Goal: Task Accomplishment & Management: Manage account settings

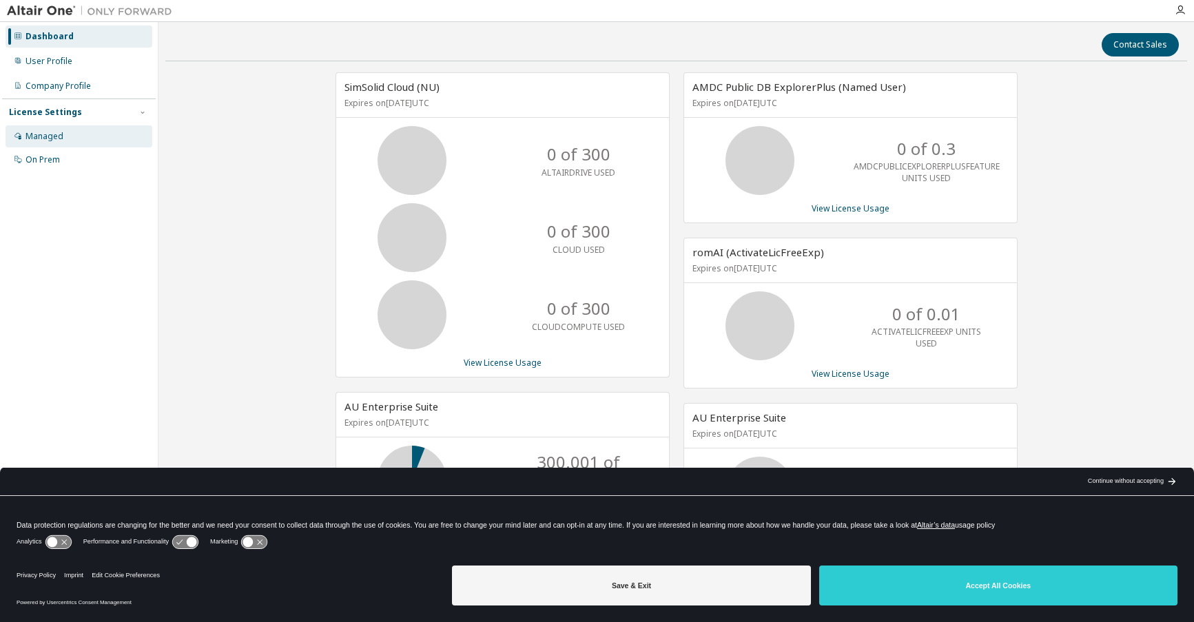
click at [34, 135] on div "Managed" at bounding box center [44, 136] width 38 height 11
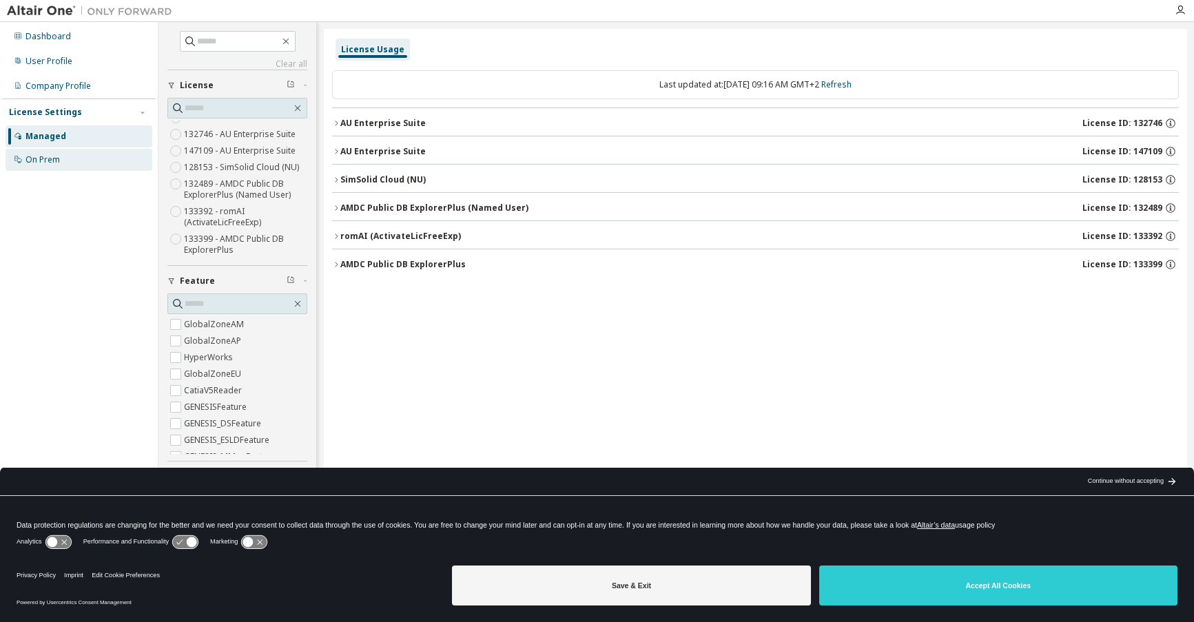
click at [44, 156] on div "On Prem" at bounding box center [42, 159] width 34 height 11
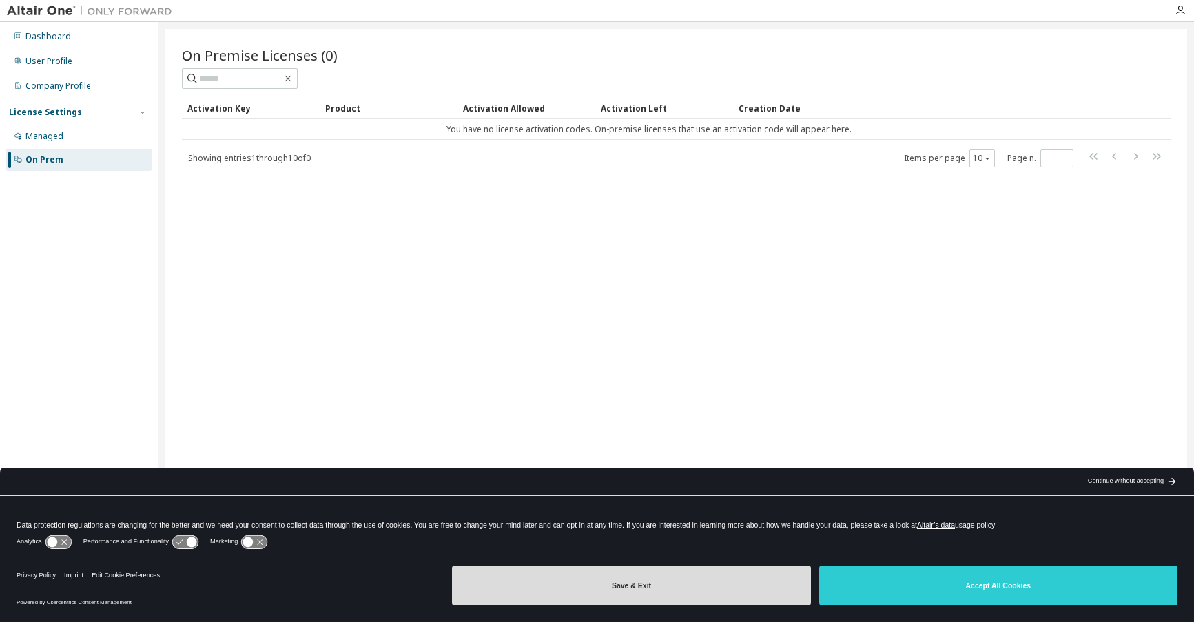
click at [604, 571] on button "Save & Exit" at bounding box center [631, 586] width 358 height 40
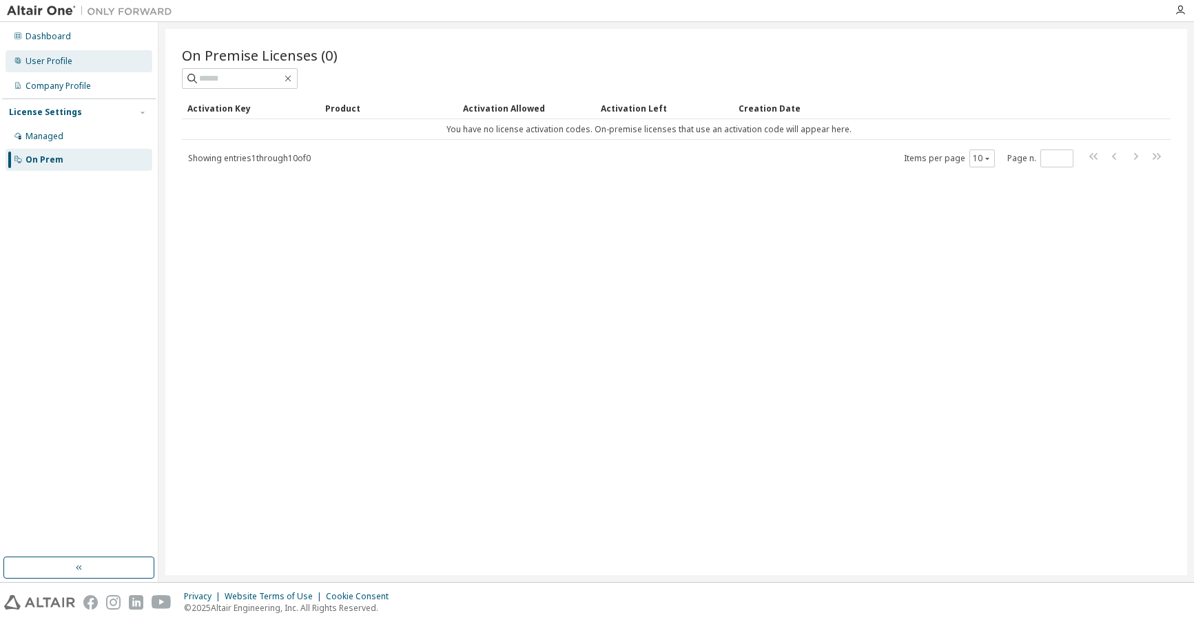
click at [61, 63] on div "User Profile" at bounding box center [48, 61] width 47 height 11
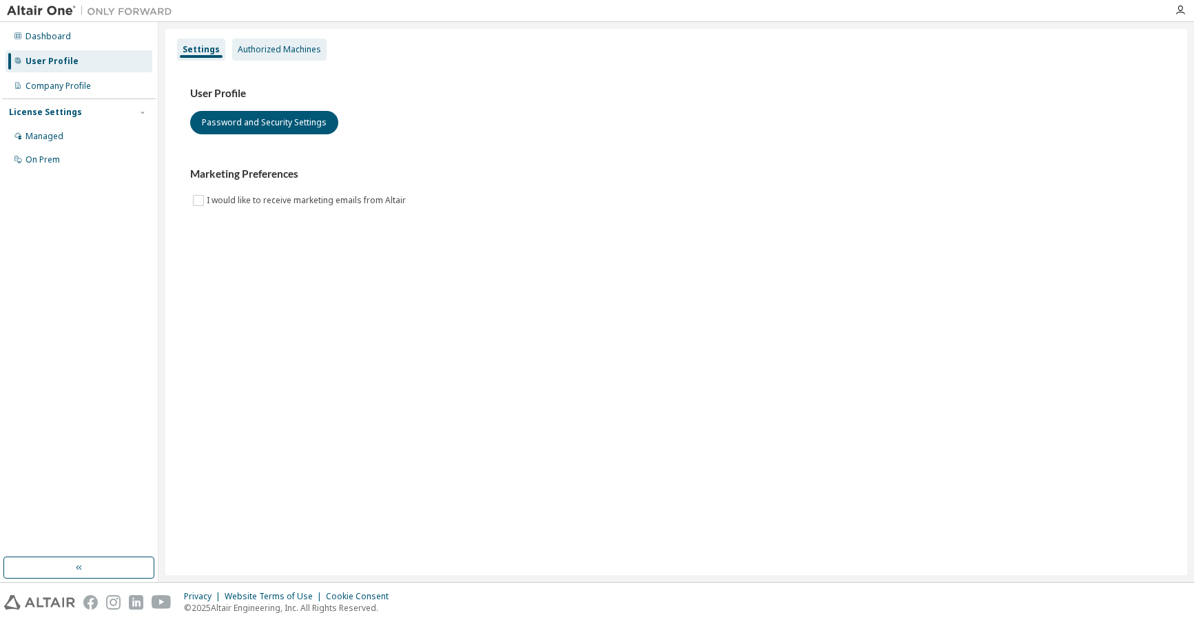
click at [296, 50] on div "Authorized Machines" at bounding box center [279, 49] width 83 height 11
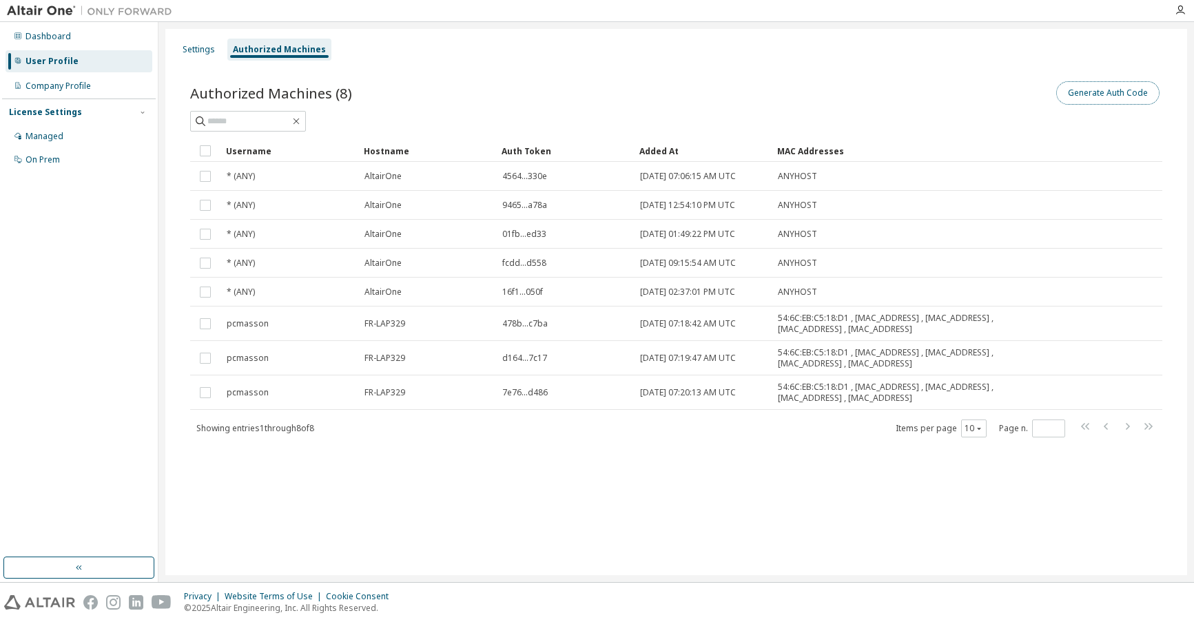
click at [1085, 93] on button "Generate Auth Code" at bounding box center [1107, 92] width 103 height 23
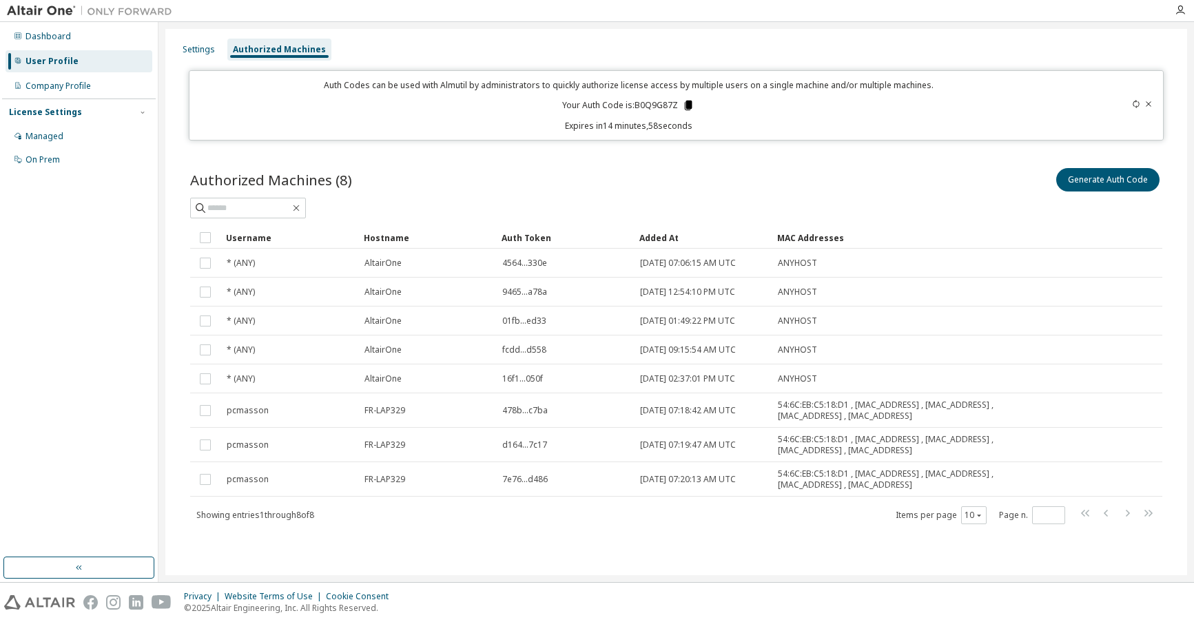
click at [688, 107] on icon at bounding box center [689, 106] width 8 height 10
click at [1152, 105] on icon at bounding box center [1149, 104] width 8 height 8
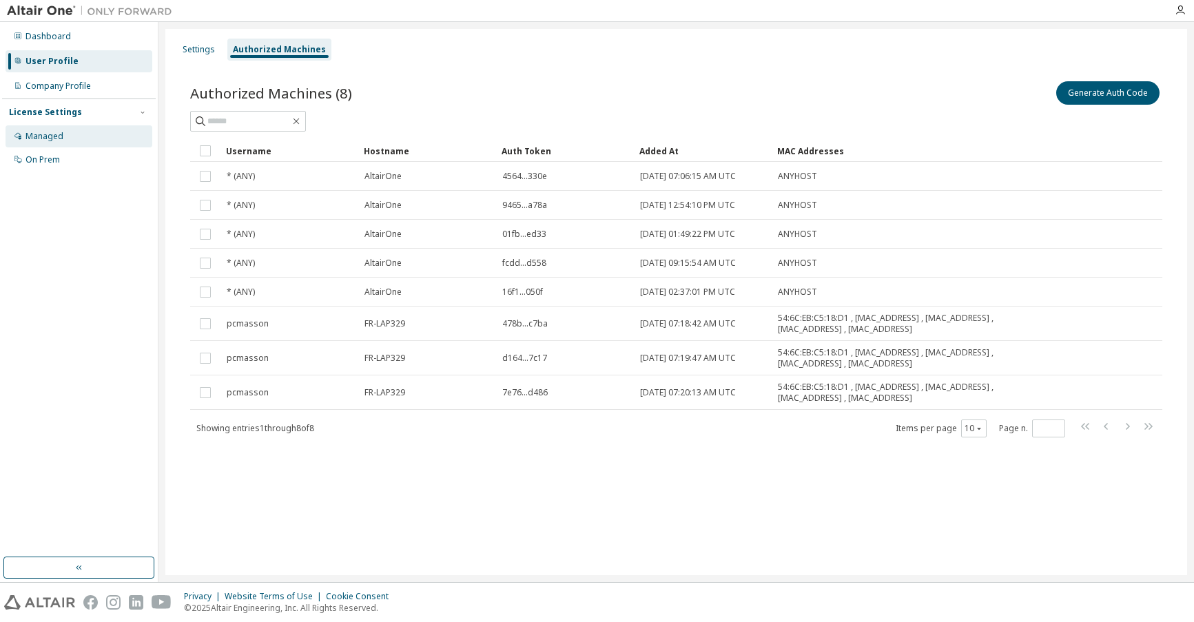
click at [41, 141] on div "Managed" at bounding box center [44, 136] width 38 height 11
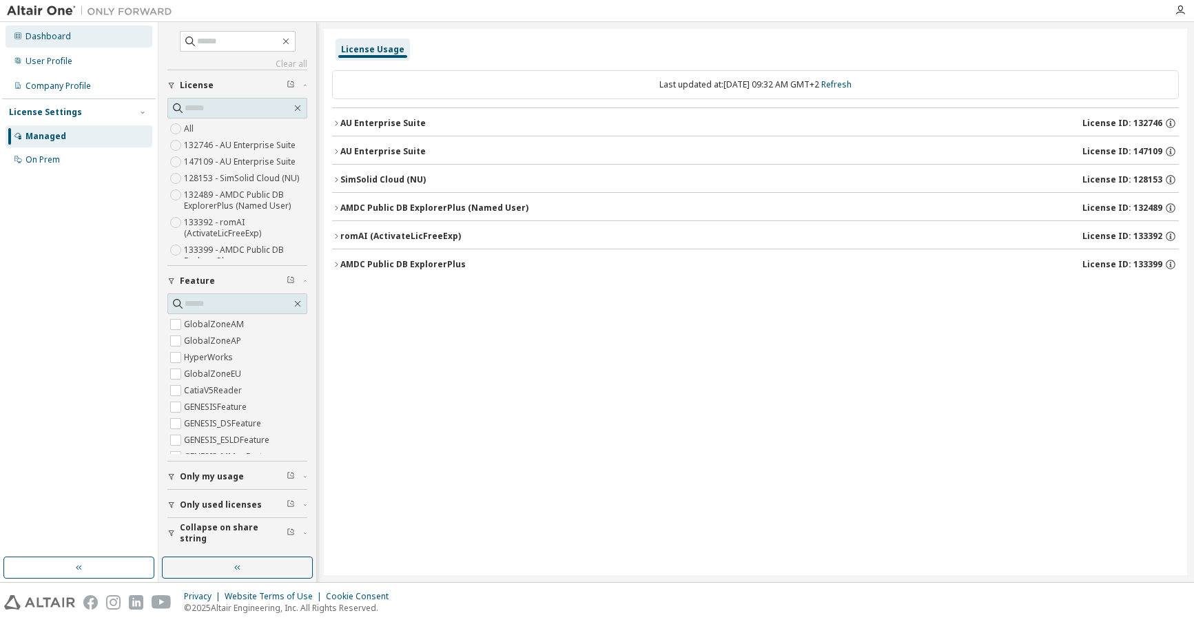
click at [75, 34] on div "Dashboard" at bounding box center [79, 36] width 147 height 22
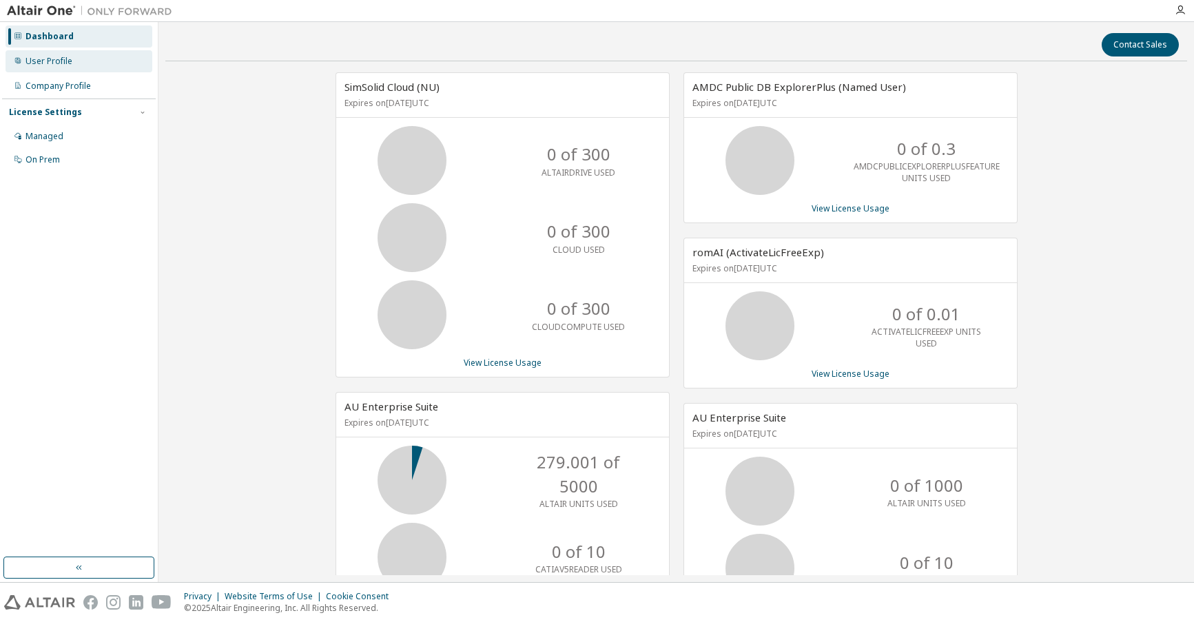
click at [61, 60] on div "User Profile" at bounding box center [48, 61] width 47 height 11
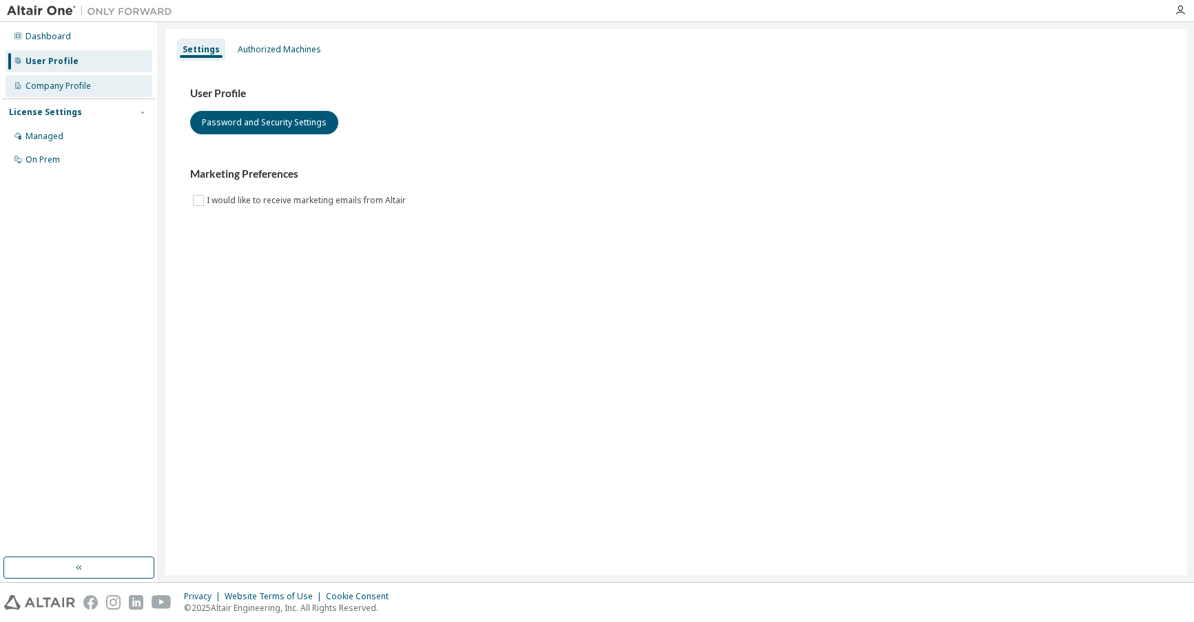
click at [63, 91] on div "Company Profile" at bounding box center [57, 86] width 65 height 11
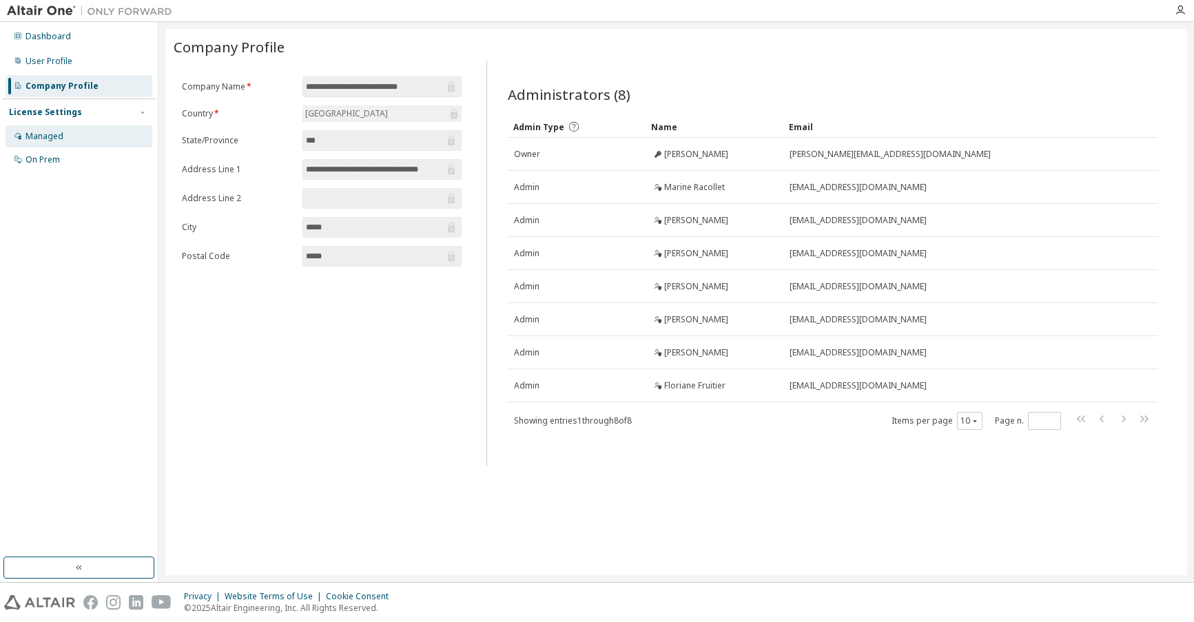
click at [59, 136] on div "Managed" at bounding box center [44, 136] width 38 height 11
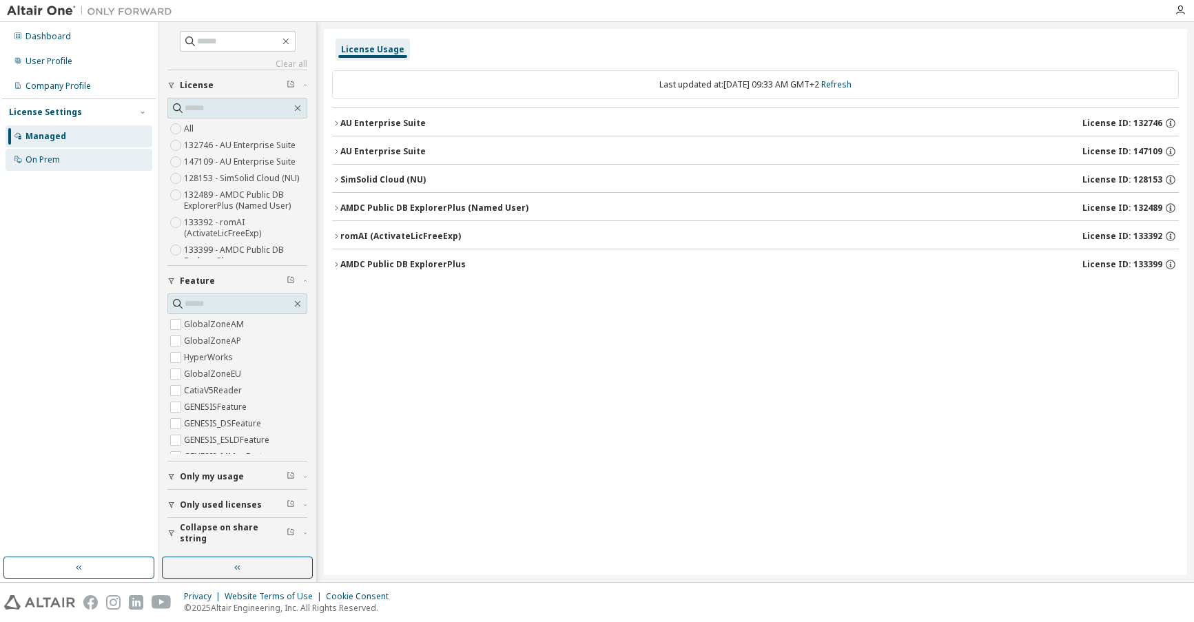
click at [39, 158] on div "On Prem" at bounding box center [42, 159] width 34 height 11
